Goal: Use online tool/utility: Utilize a website feature to perform a specific function

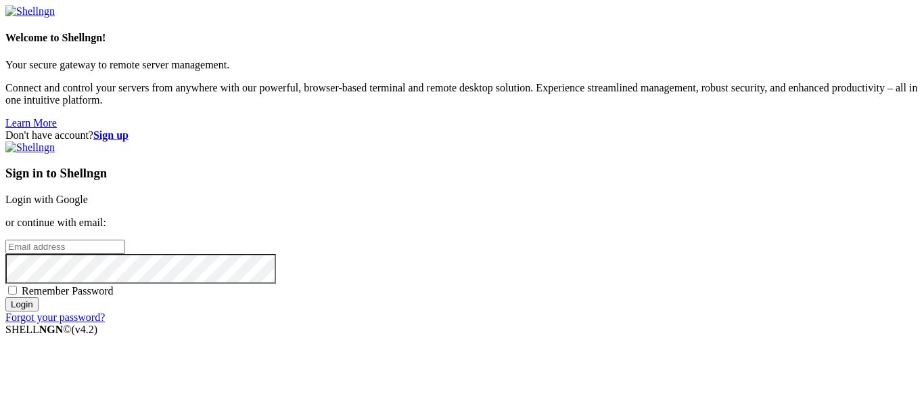
click at [88, 193] on link "Login with Google" at bounding box center [46, 198] width 83 height 11
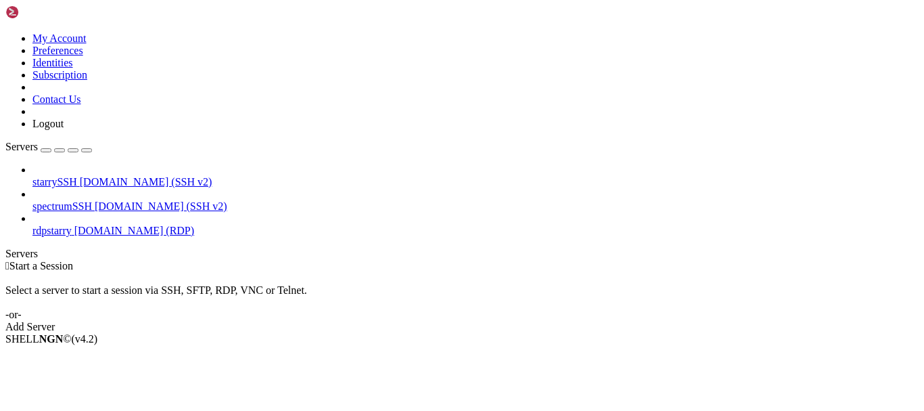
click at [72, 225] on span "rdpstarry" at bounding box center [51, 230] width 39 height 11
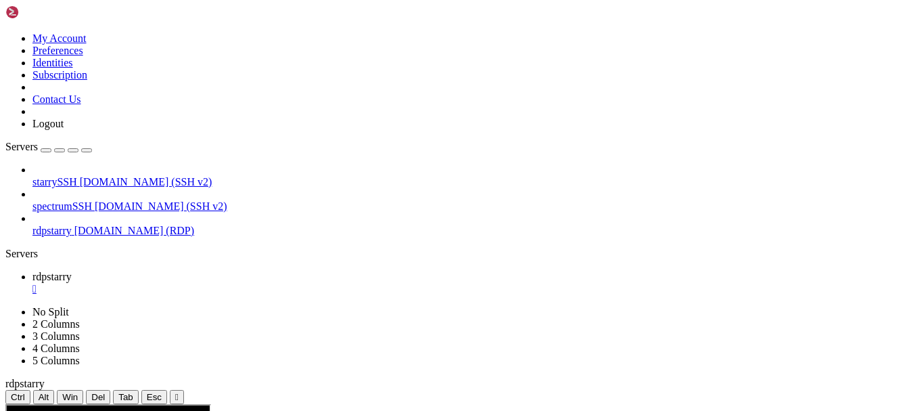
click at [179, 392] on div "" at bounding box center [176, 397] width 3 height 10
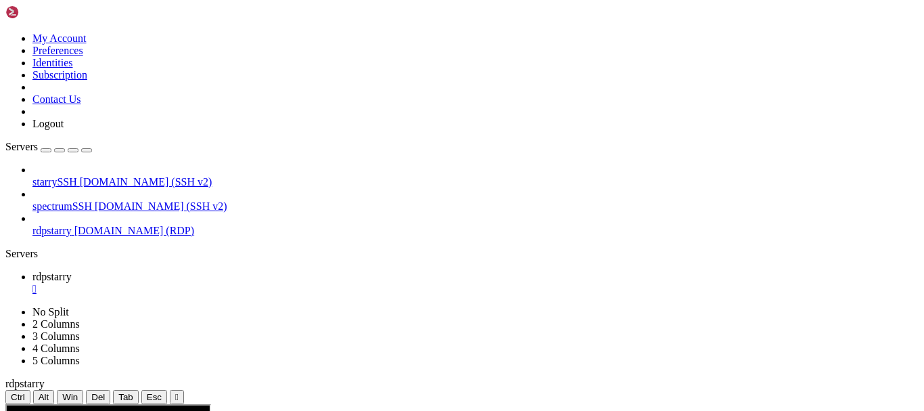
click at [179, 392] on div "" at bounding box center [176, 397] width 3 height 10
